Goal: Check status: Check status

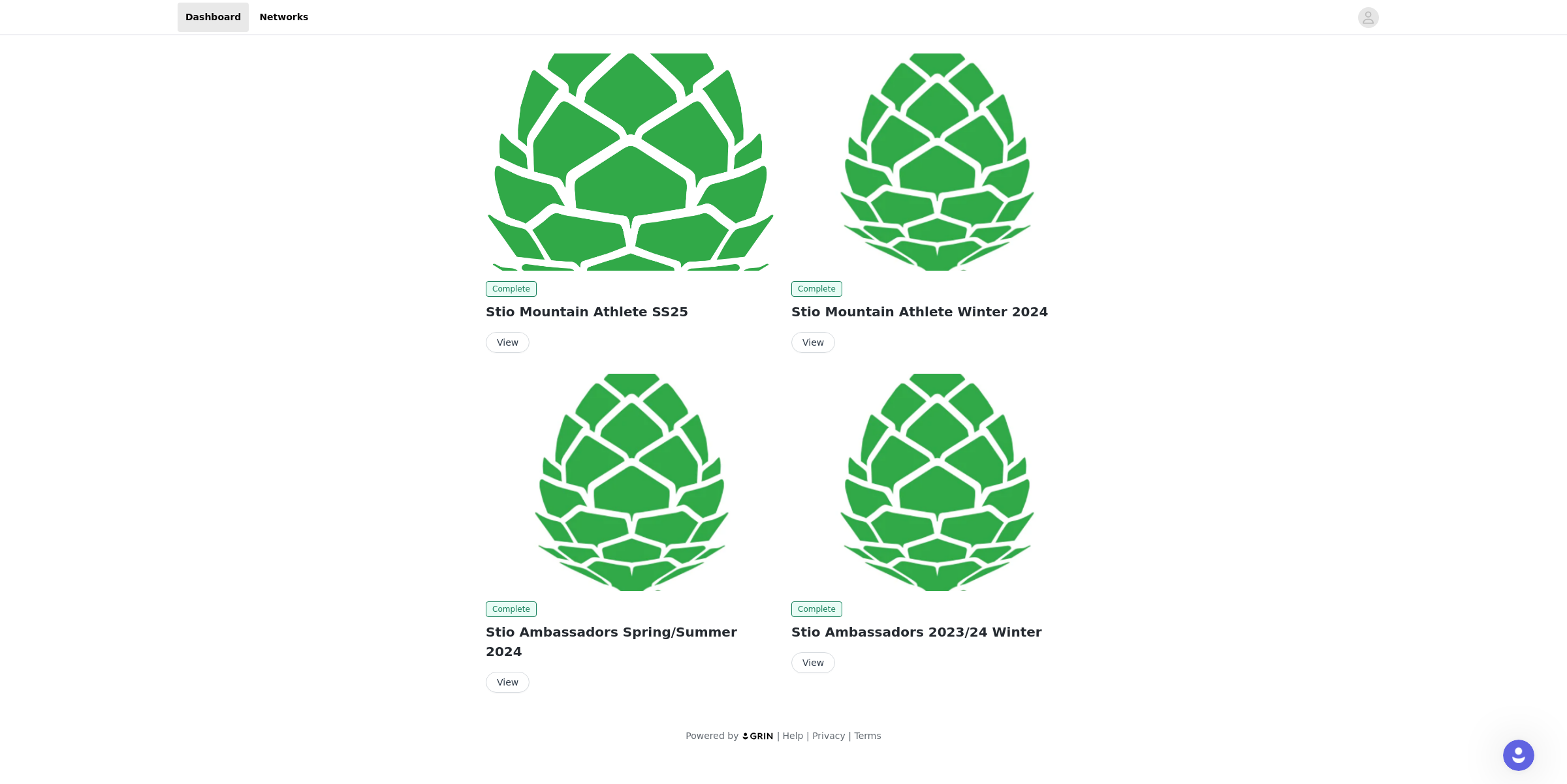
click at [1243, 227] on div "Complete Stio Mountain Athlete SS25 View Complete Stio Mountain Athlete Winter …" at bounding box center [784, 398] width 1567 height 721
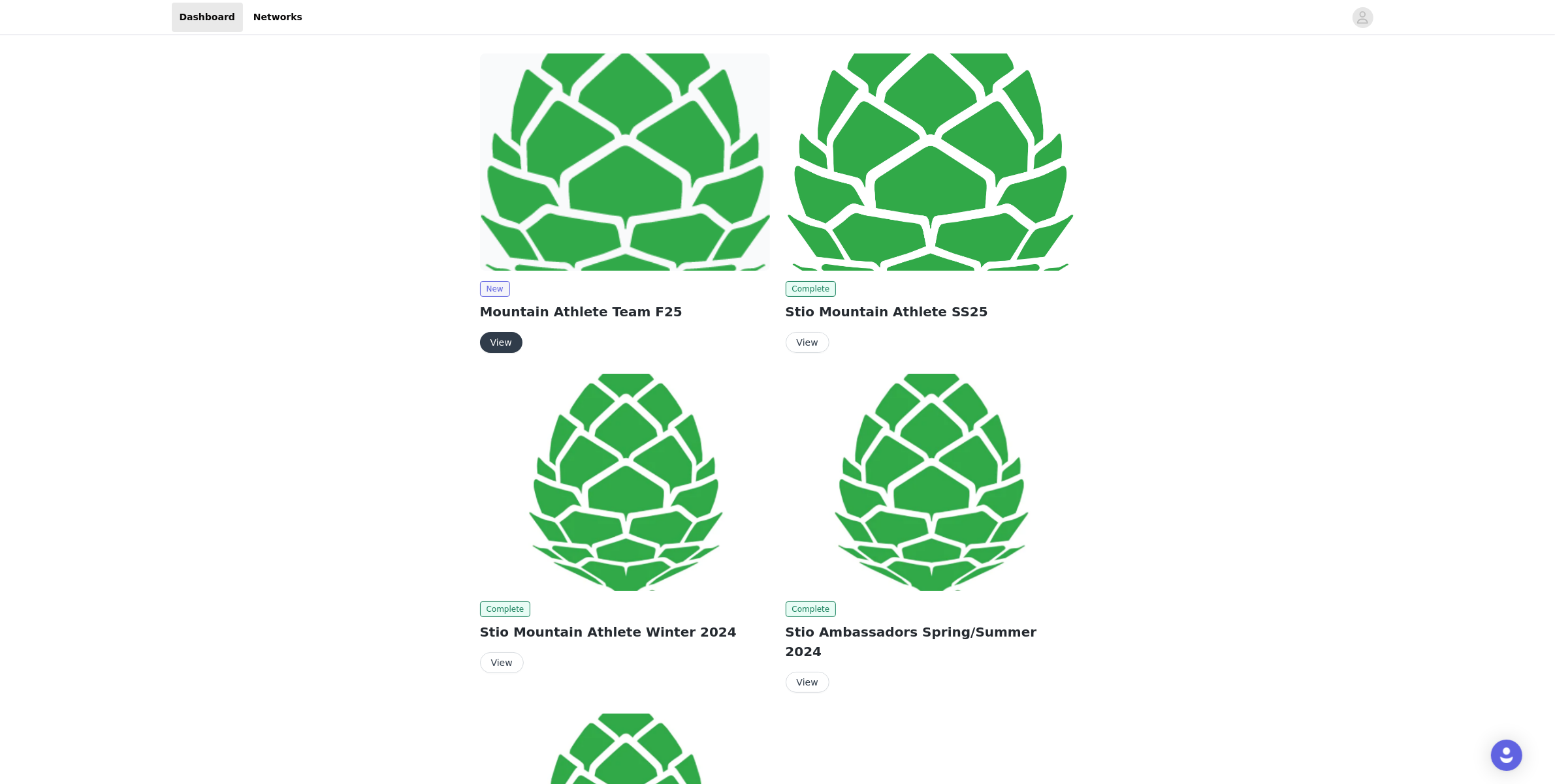
click at [1333, 377] on div "New Mountain Athlete Team F25 View Complete Stio Mountain Athlete SS25 View Com…" at bounding box center [777, 558] width 1555 height 1042
